Goal: Information Seeking & Learning: Compare options

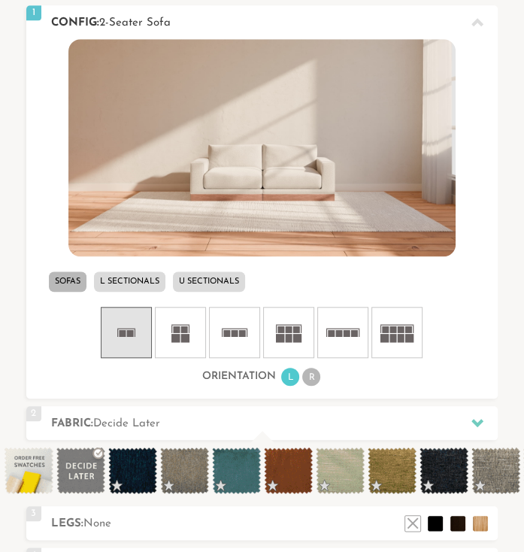
click at [170, 331] on icon at bounding box center [180, 332] width 45 height 45
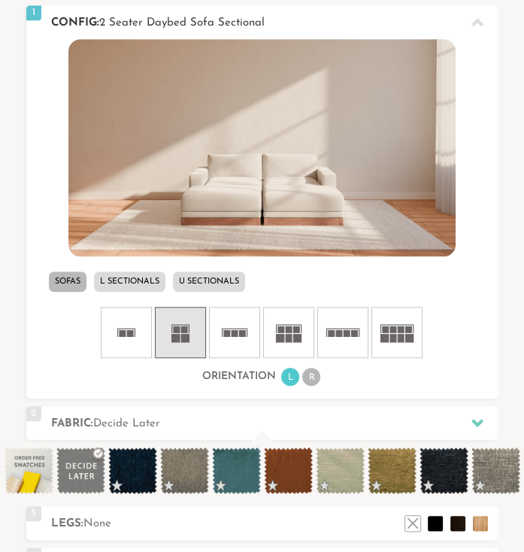
scroll to position [13145, 512]
click at [235, 339] on icon at bounding box center [234, 332] width 45 height 45
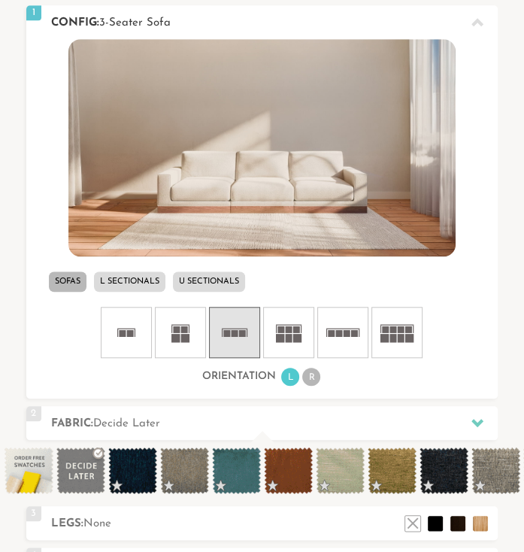
scroll to position [13129, 512]
click at [285, 346] on icon at bounding box center [288, 332] width 45 height 45
